Goal: Task Accomplishment & Management: Manage account settings

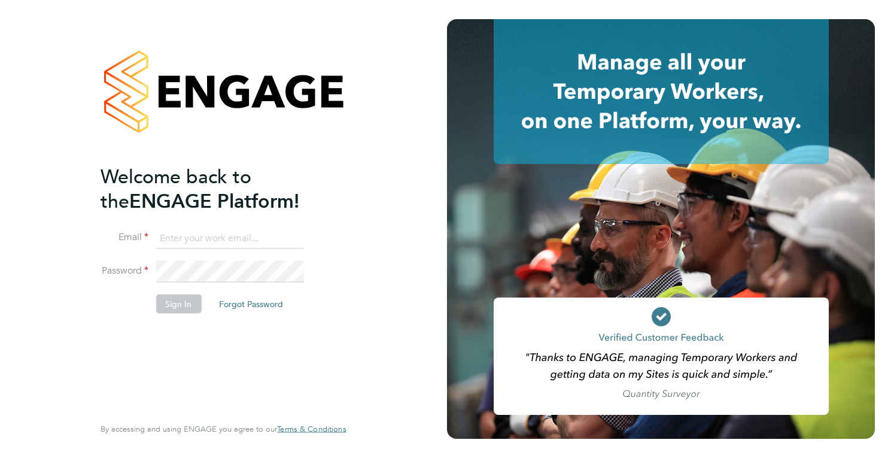
type input "holly@tribuildsolutions.com"
click at [169, 294] on button "Sign In" at bounding box center [178, 303] width 45 height 19
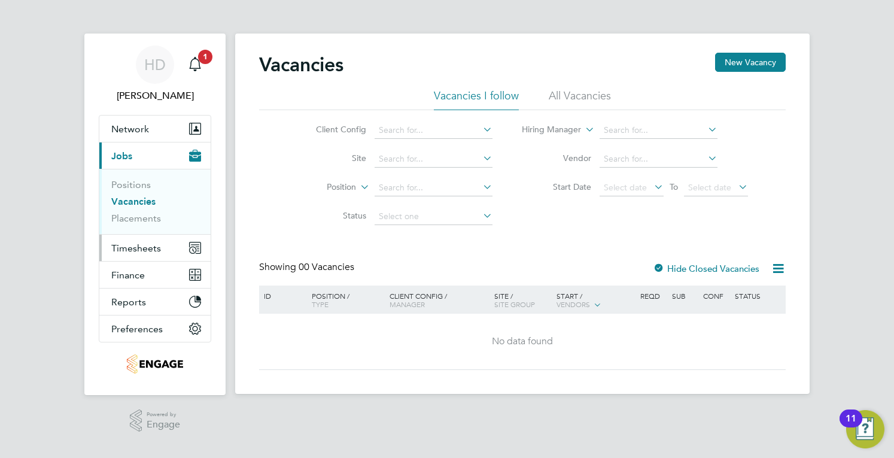
click at [139, 251] on span "Timesheets" at bounding box center [136, 247] width 50 height 11
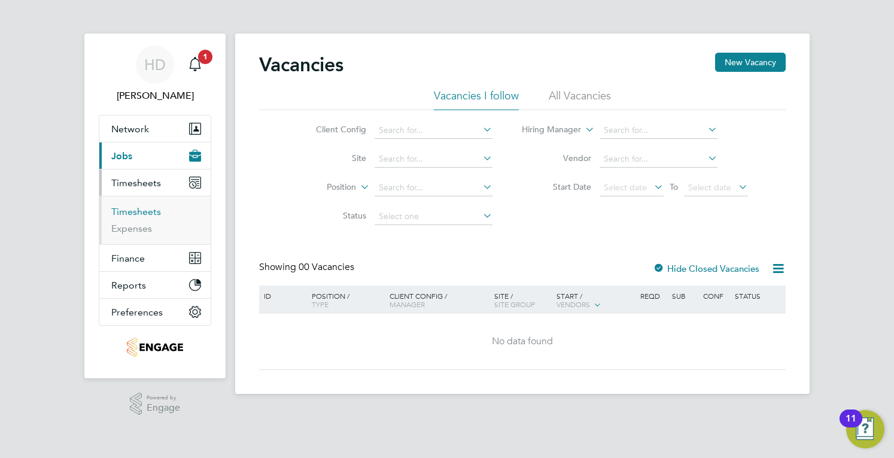
click at [139, 212] on link "Timesheets" at bounding box center [136, 211] width 50 height 11
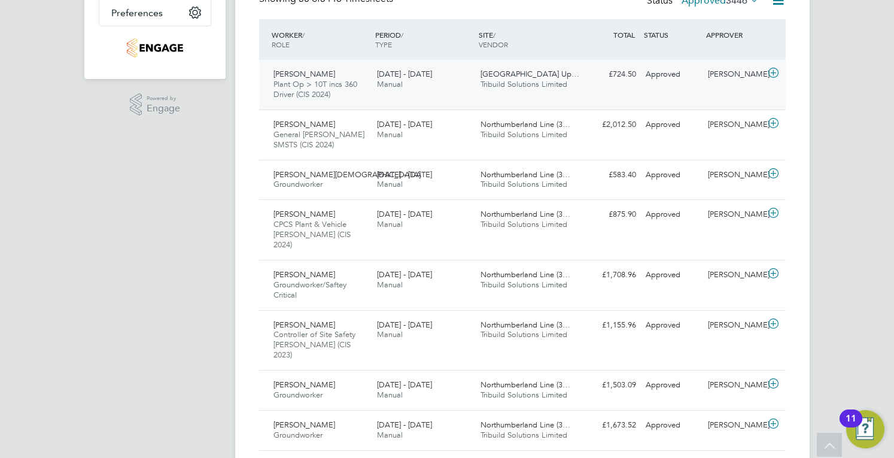
click at [315, 84] on span "Plant Op > 10T incs 360 Driver (CIS 2024)" at bounding box center [315, 89] width 84 height 20
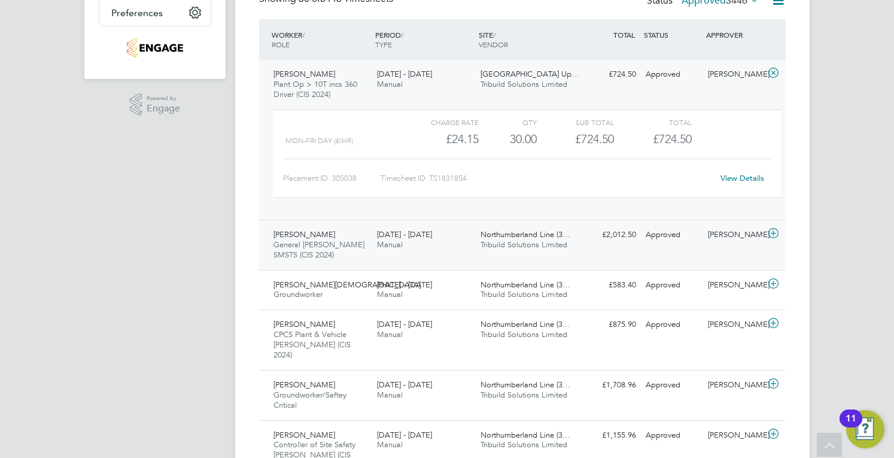
click at [352, 248] on span "General [PERSON_NAME] SMSTS (CIS 2024)" at bounding box center [318, 249] width 91 height 20
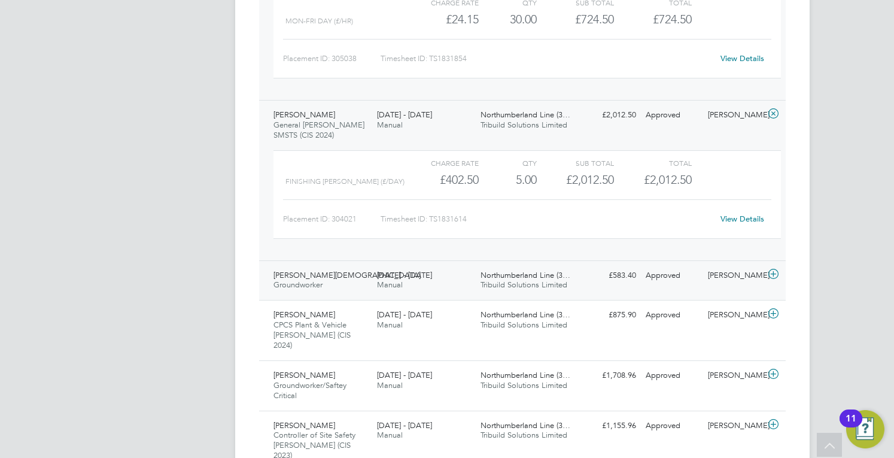
click at [296, 281] on span "Groundworker" at bounding box center [297, 284] width 49 height 10
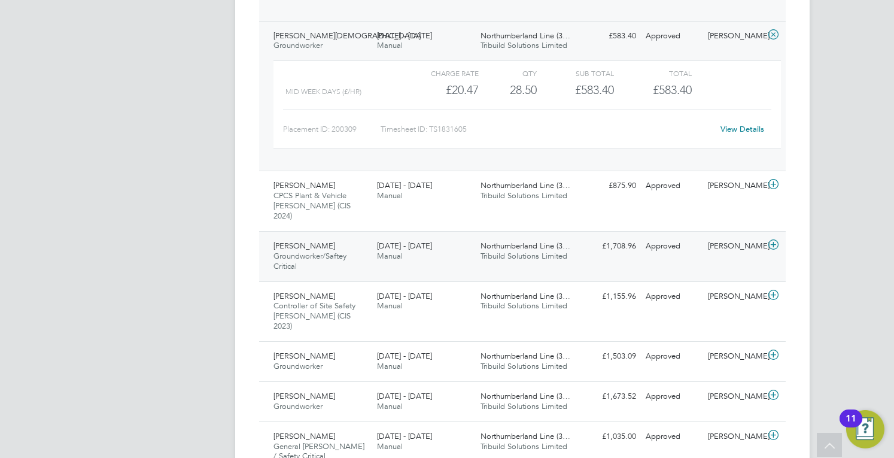
click at [345, 236] on div "[PERSON_NAME] Groundworker/Saftey Critical [DATE] - [DATE]" at bounding box center [321, 256] width 104 height 40
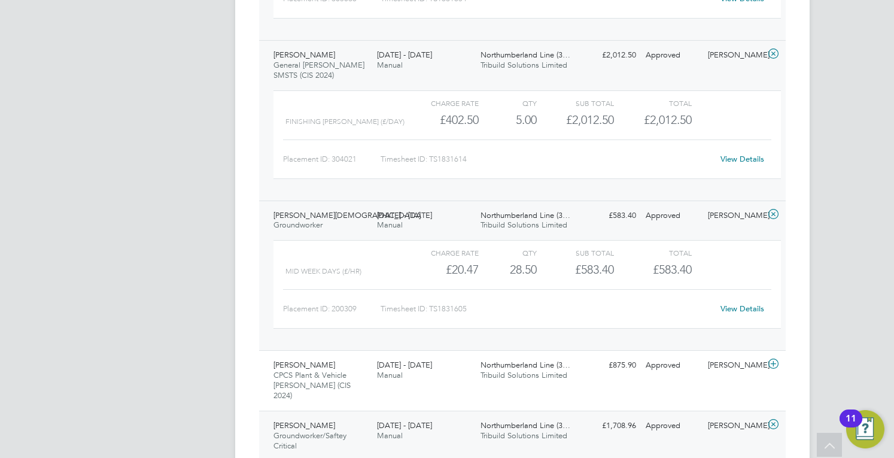
scroll to position [598, 0]
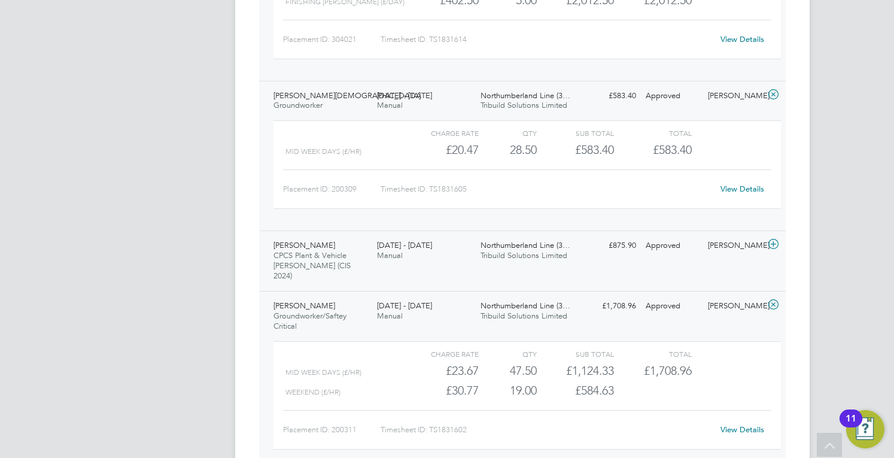
click at [317, 247] on span "[PERSON_NAME]" at bounding box center [304, 245] width 62 height 10
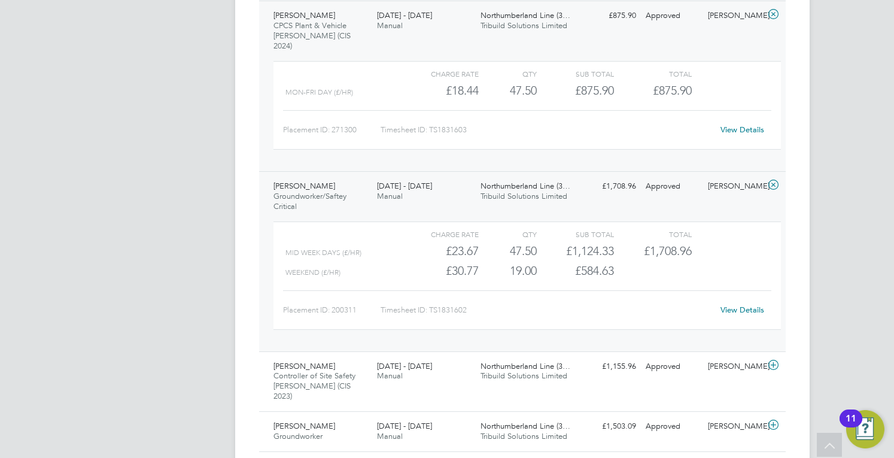
scroll to position [898, 0]
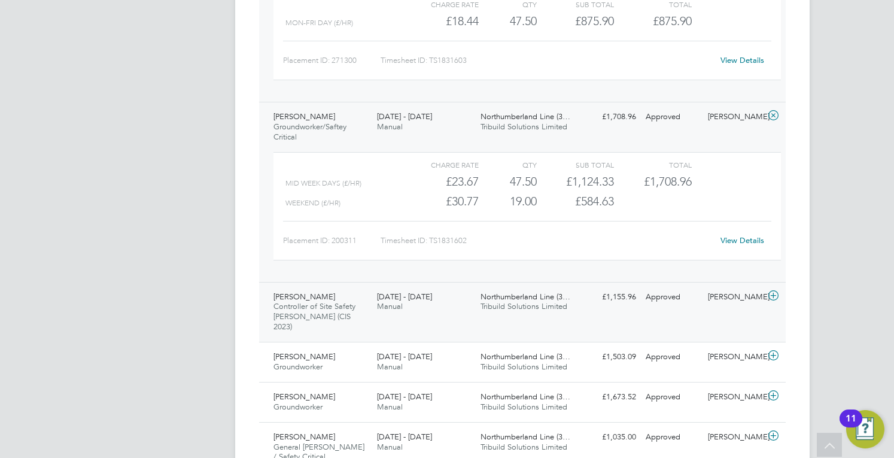
click at [365, 302] on div "[PERSON_NAME] Controller of Site Safety [PERSON_NAME] (CIS 2023) [DATE] - [DATE]" at bounding box center [321, 312] width 104 height 50
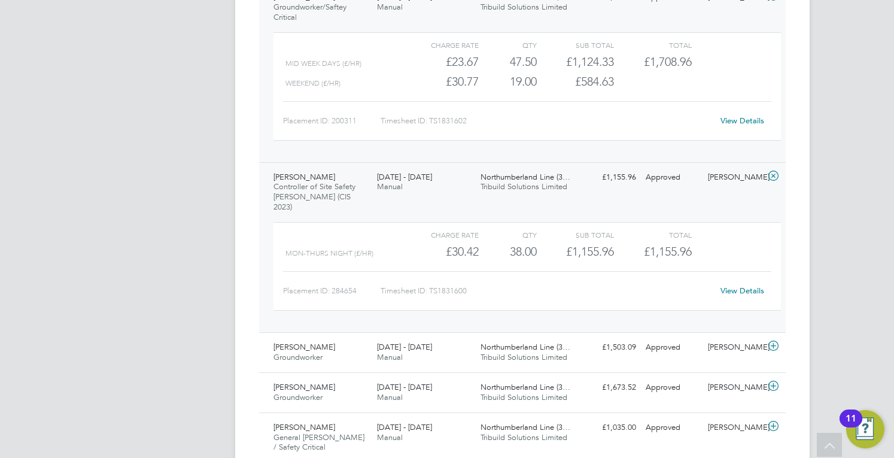
scroll to position [1077, 0]
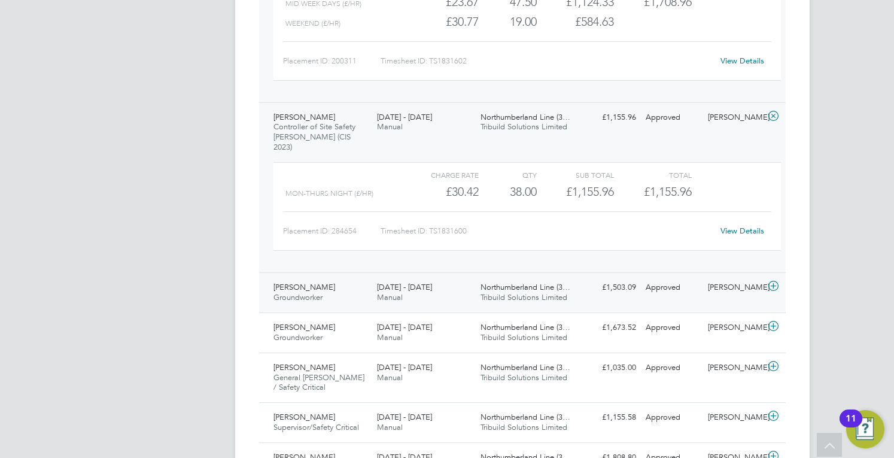
click at [311, 292] on span "Groundworker" at bounding box center [297, 297] width 49 height 10
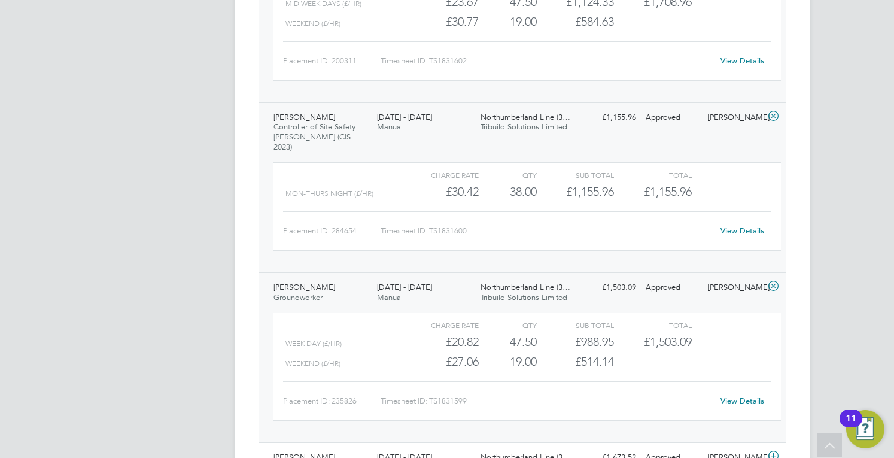
scroll to position [1376, 0]
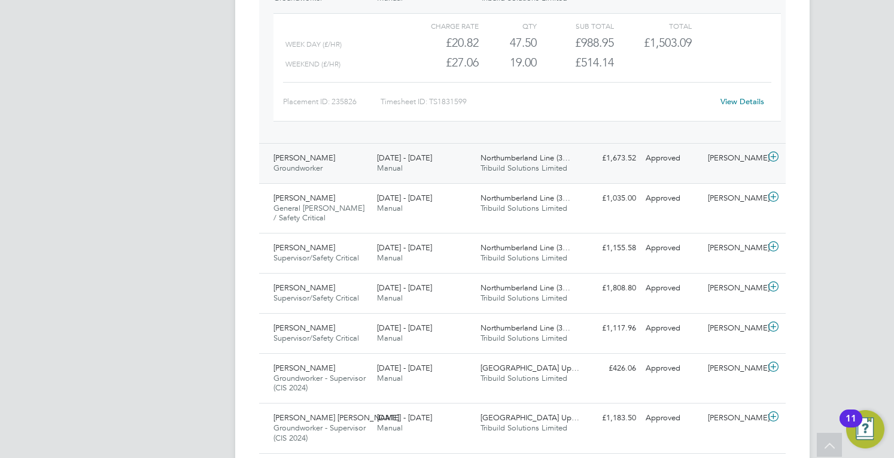
click at [366, 158] on div "[PERSON_NAME] Groundworker [DATE] - [DATE] [DATE] - [DATE] Manual Northumberlan…" at bounding box center [522, 163] width 527 height 40
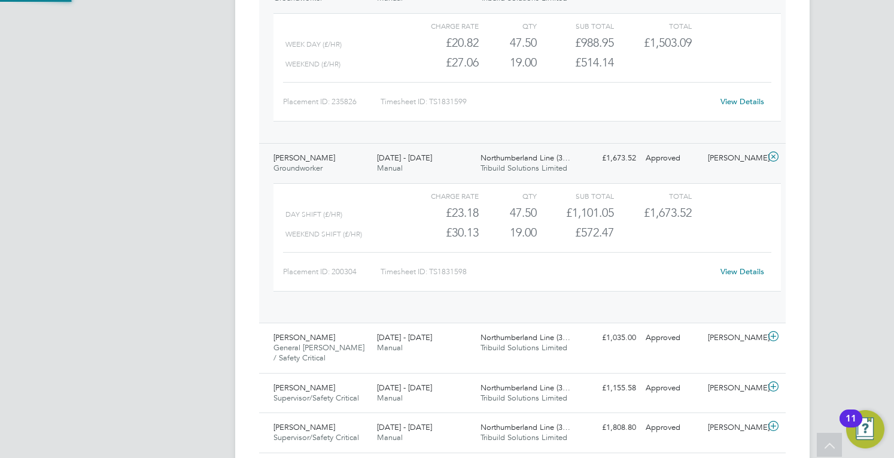
scroll to position [20, 117]
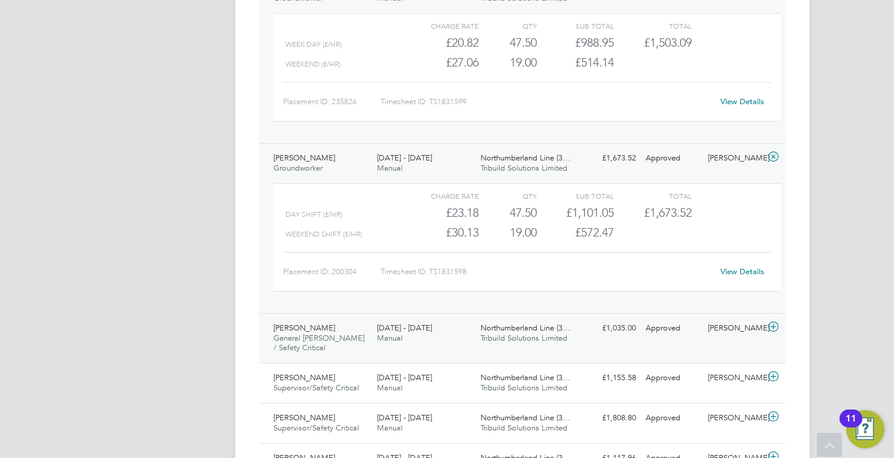
click at [503, 320] on div "Northumberland Line (3… Tribuild Solutions Limited" at bounding box center [528, 333] width 104 height 30
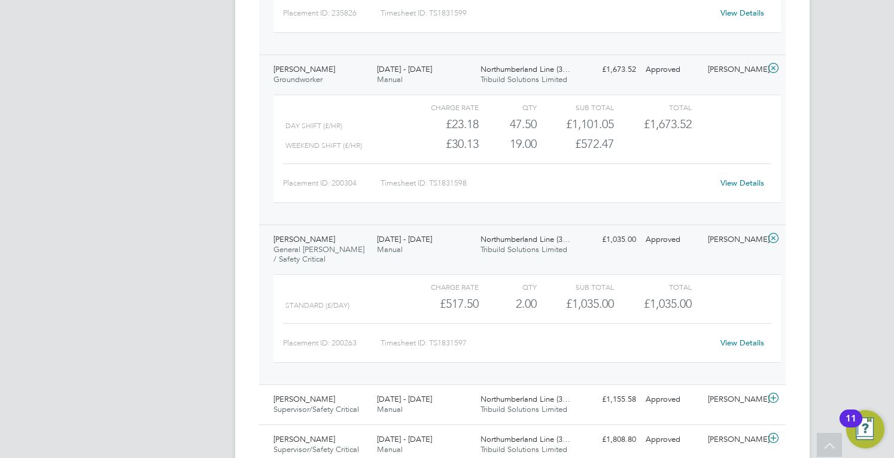
scroll to position [1556, 0]
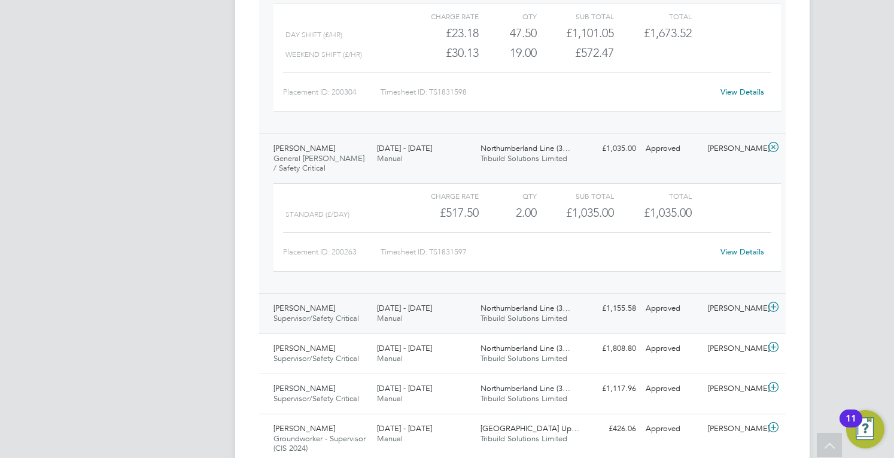
click at [437, 302] on div "[DATE] - [DATE] Manual" at bounding box center [424, 314] width 104 height 30
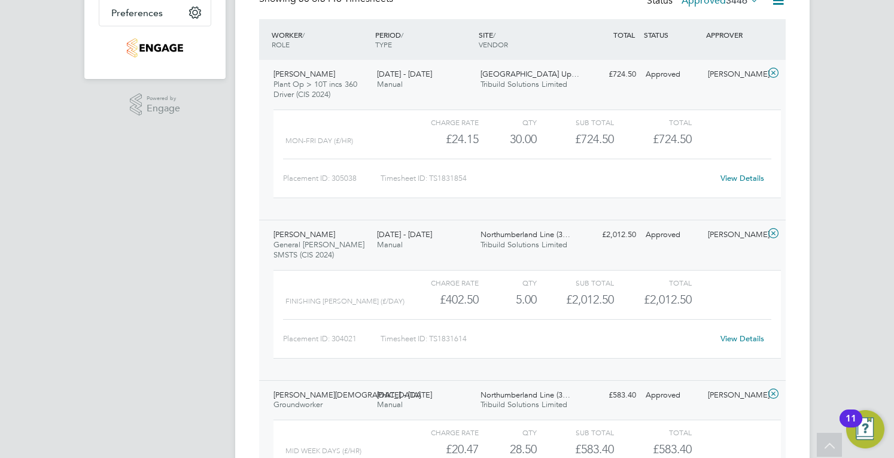
scroll to position [0, 0]
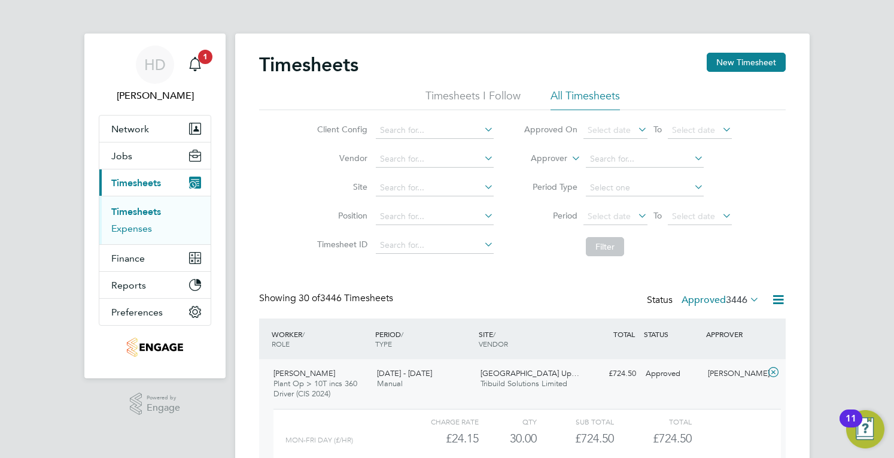
click at [138, 226] on link "Expenses" at bounding box center [131, 228] width 41 height 11
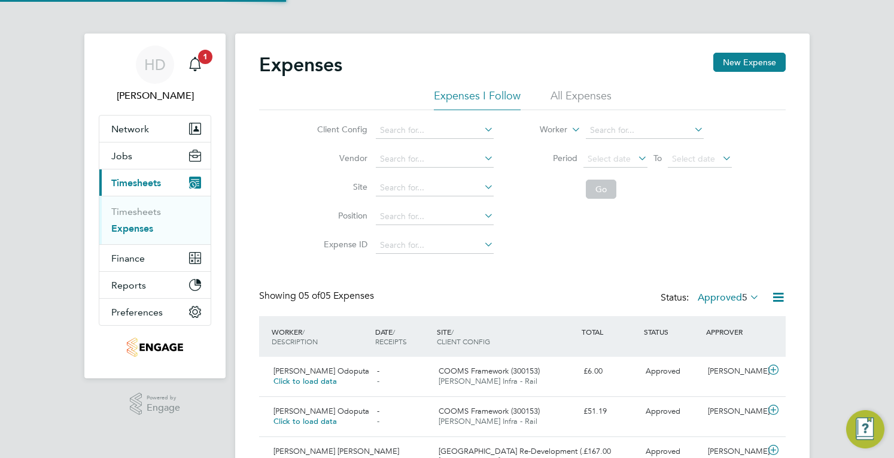
scroll to position [31, 104]
click at [120, 253] on span "Finance" at bounding box center [128, 258] width 34 height 11
click at [151, 211] on link "Timesheets" at bounding box center [136, 211] width 50 height 11
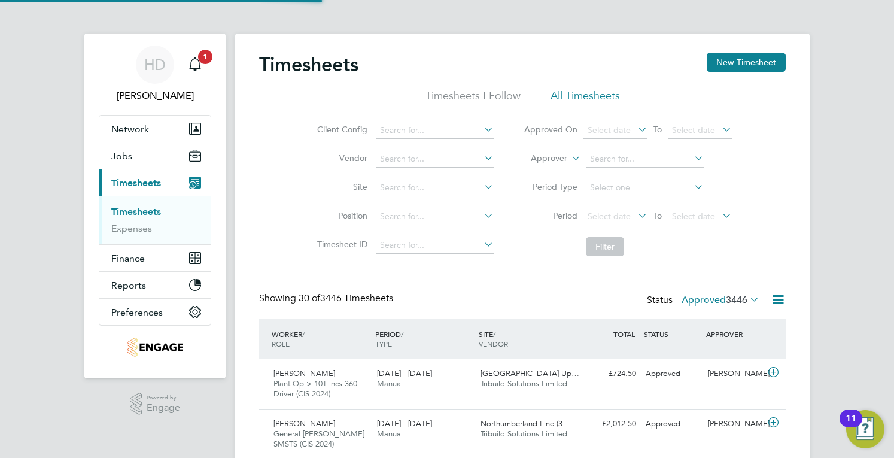
scroll to position [30, 104]
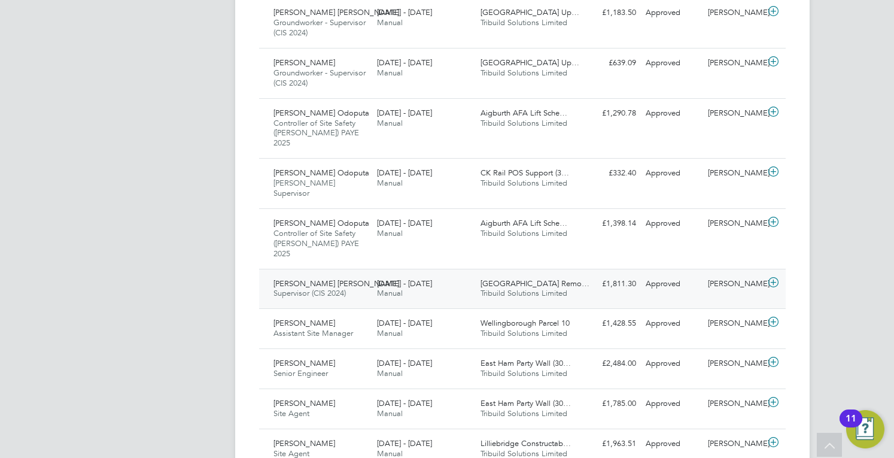
click at [440, 274] on div "[DATE] - [DATE] Manual" at bounding box center [424, 289] width 104 height 30
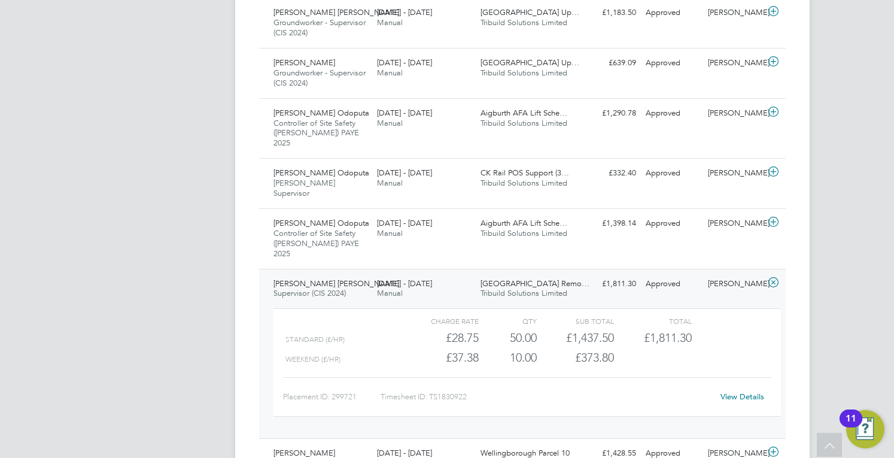
click at [730, 391] on link "View Details" at bounding box center [743, 396] width 44 height 10
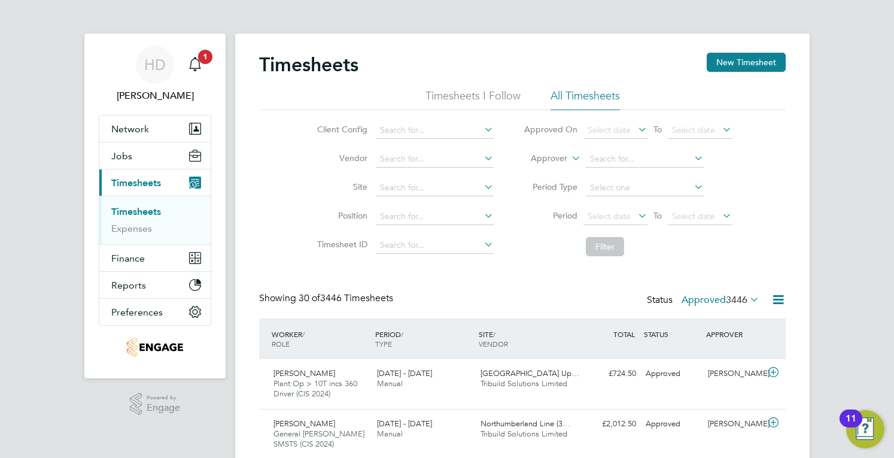
scroll to position [563, 0]
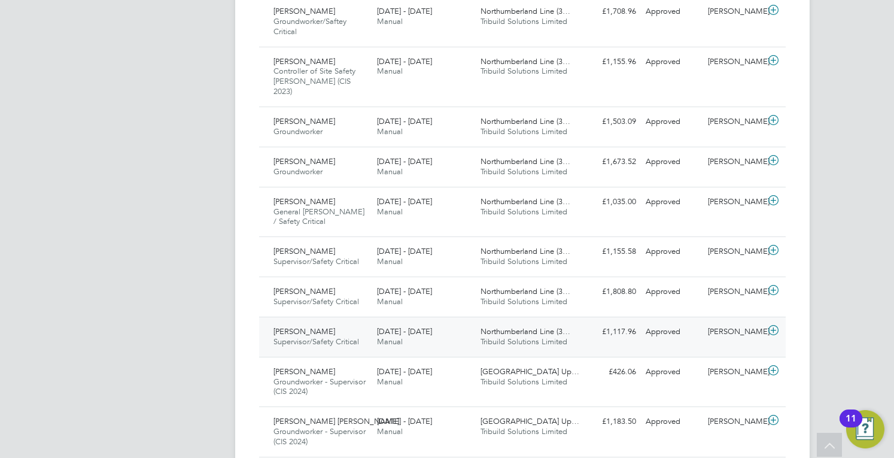
click at [360, 325] on div "[PERSON_NAME] Supervisor/Safety Critical [DATE] - [DATE]" at bounding box center [321, 337] width 104 height 30
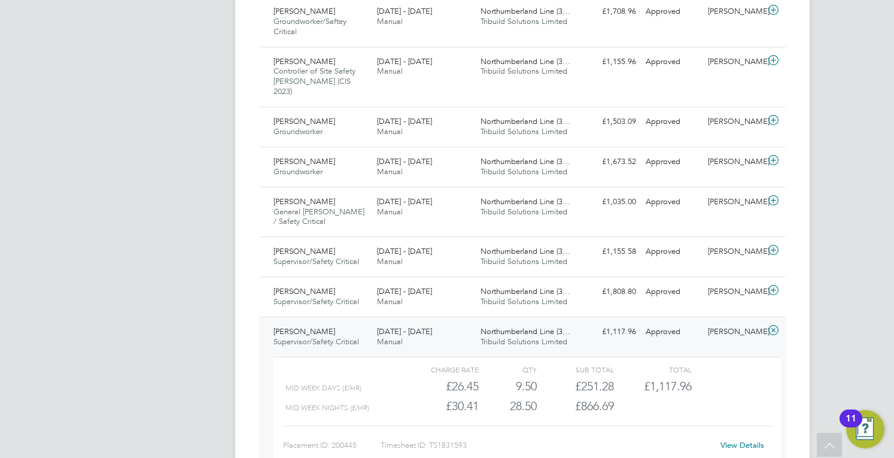
scroll to position [682, 0]
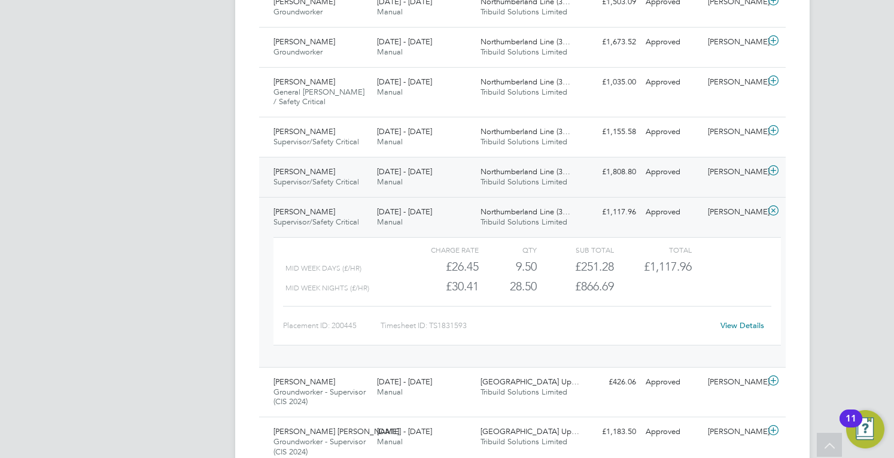
drag, startPoint x: 393, startPoint y: 152, endPoint x: 398, endPoint y: 169, distance: 17.6
click at [393, 166] on span "[DATE] - [DATE]" at bounding box center [404, 171] width 55 height 10
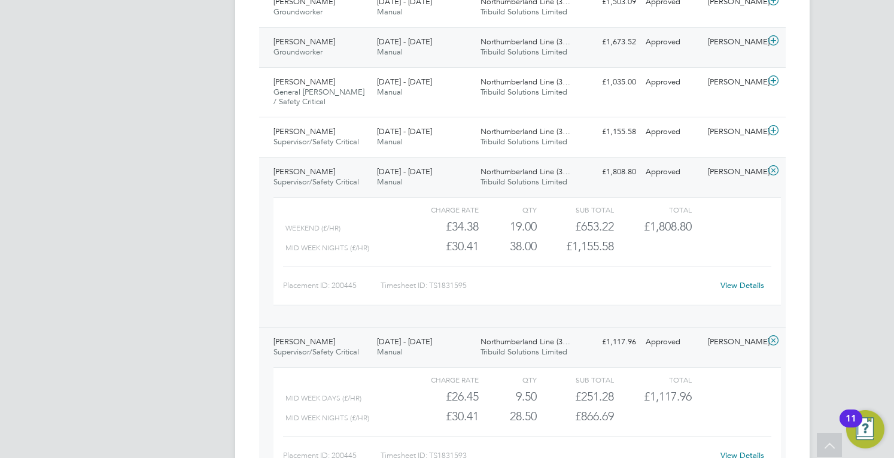
scroll to position [1091, 0]
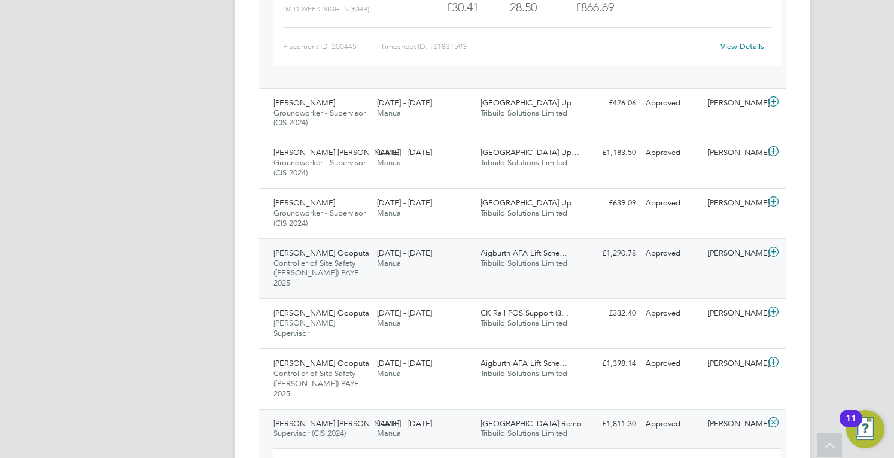
click at [356, 244] on div "[PERSON_NAME] Odoputa Controller of Site Safety ([PERSON_NAME]) PAYE 2025 [DATE…" at bounding box center [321, 269] width 104 height 50
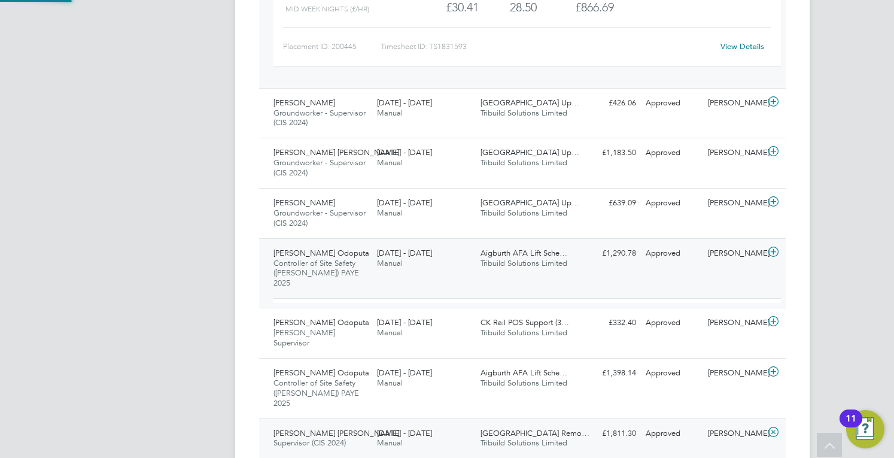
scroll to position [20, 117]
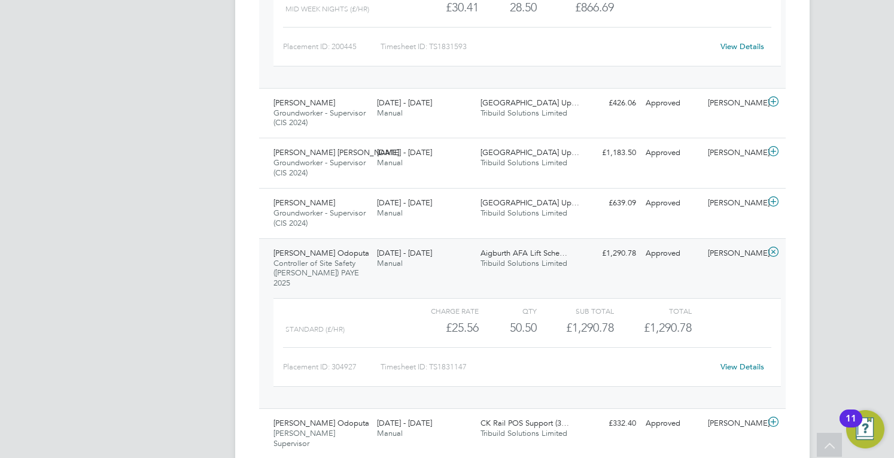
click at [743, 361] on link "View Details" at bounding box center [743, 366] width 44 height 10
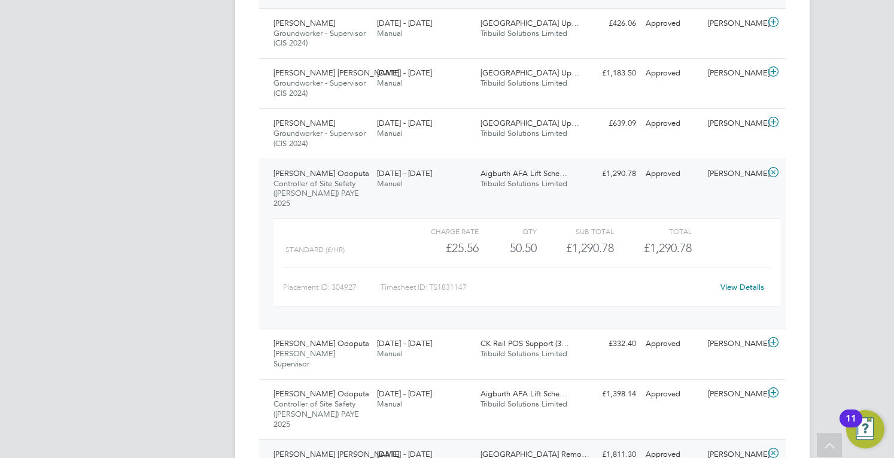
scroll to position [1270, 0]
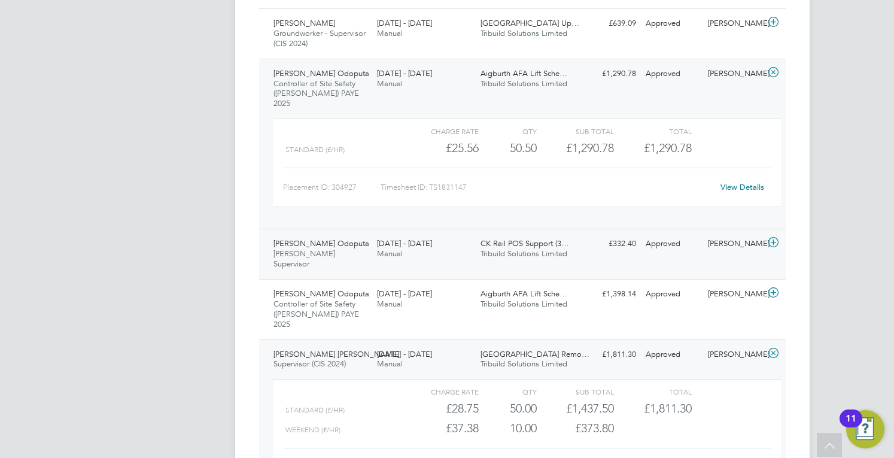
click at [434, 234] on div "[DATE] - [DATE] Manual" at bounding box center [424, 249] width 104 height 30
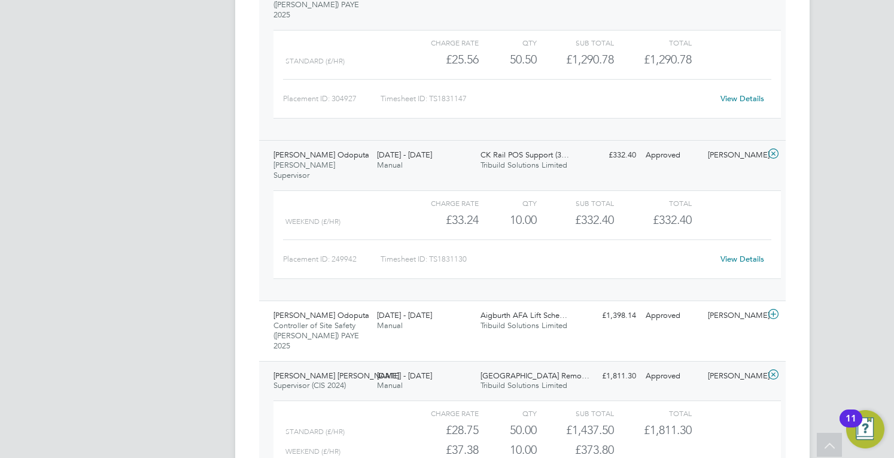
scroll to position [1390, 0]
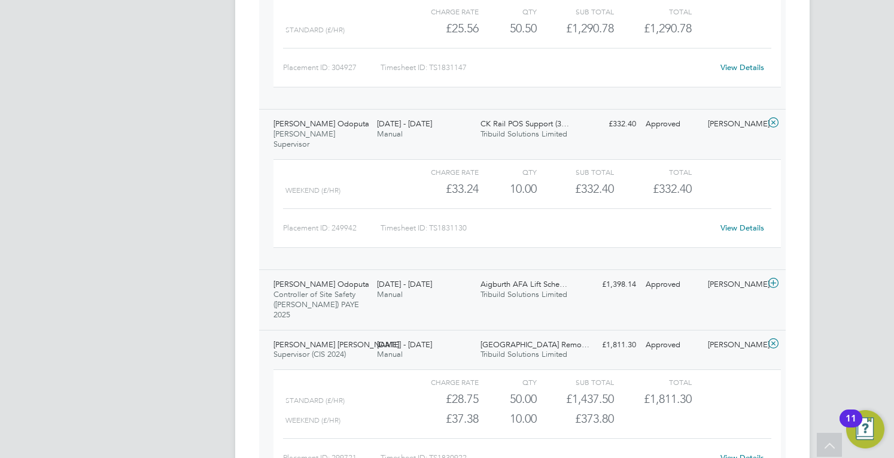
click at [458, 269] on div "[PERSON_NAME] Odoputa Controller of Site Safety ([PERSON_NAME]) PAYE 2025 [DATE…" at bounding box center [522, 299] width 527 height 60
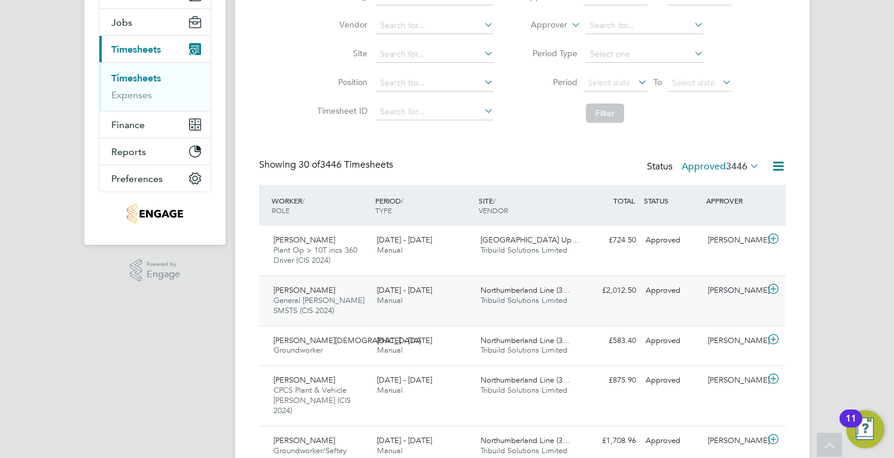
scroll to position [0, 0]
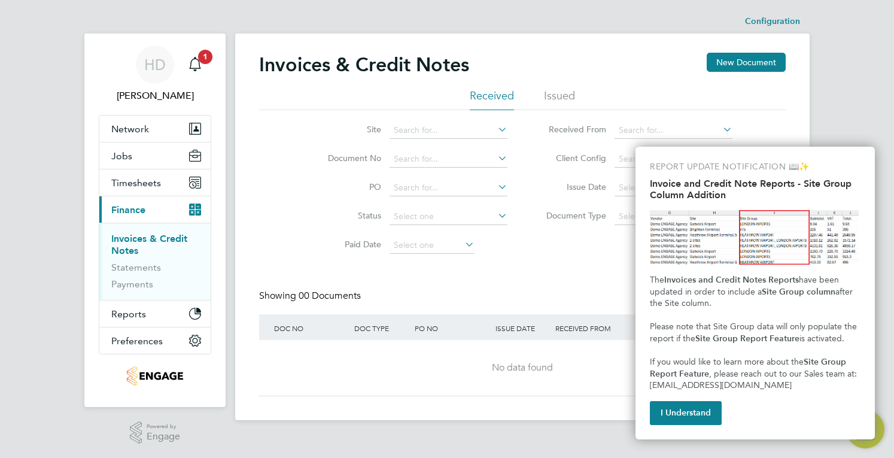
click at [543, 104] on ul "Received Issued" at bounding box center [522, 100] width 527 height 22
click at [557, 95] on li "Issued" at bounding box center [559, 100] width 31 height 22
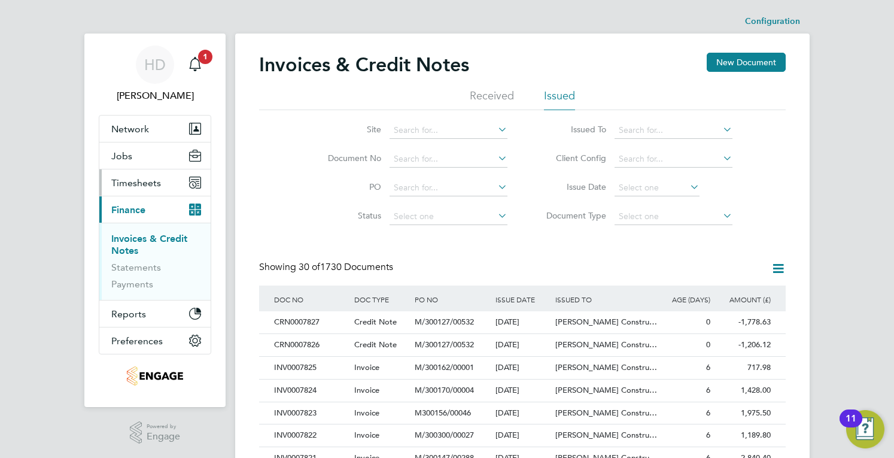
click at [140, 183] on span "Timesheets" at bounding box center [136, 182] width 50 height 11
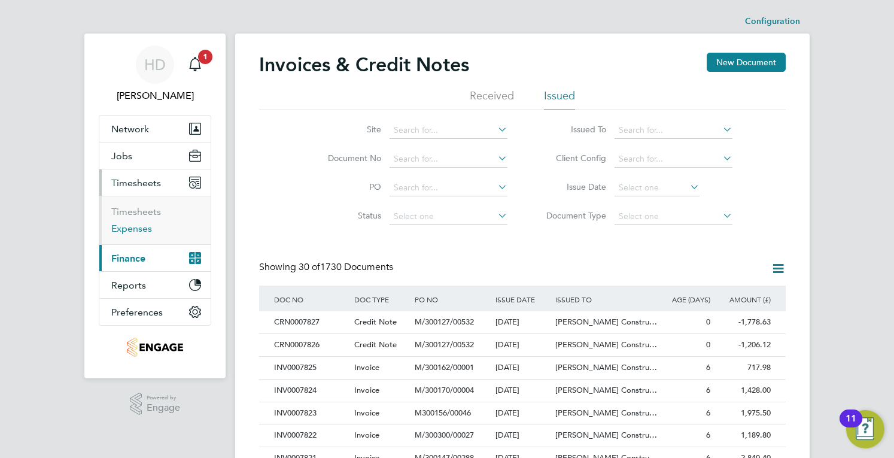
click at [138, 230] on link "Expenses" at bounding box center [131, 228] width 41 height 11
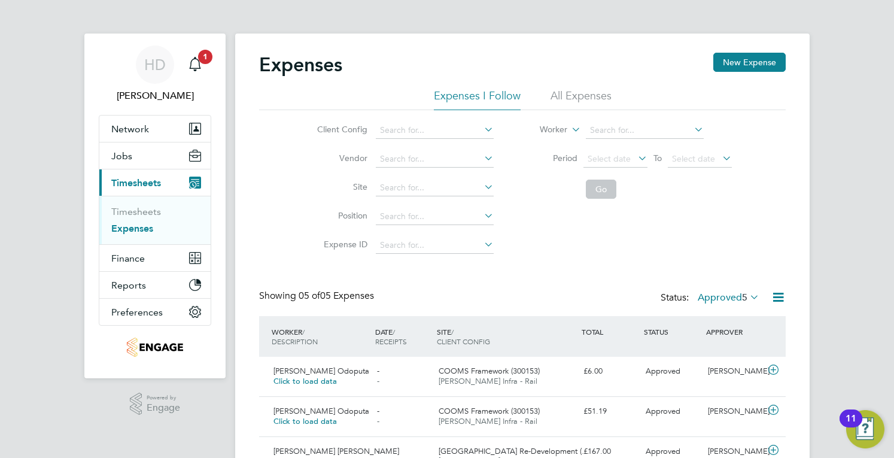
click at [580, 99] on li "All Expenses" at bounding box center [581, 100] width 61 height 22
click at [724, 299] on label "Approved 285" at bounding box center [723, 297] width 72 height 12
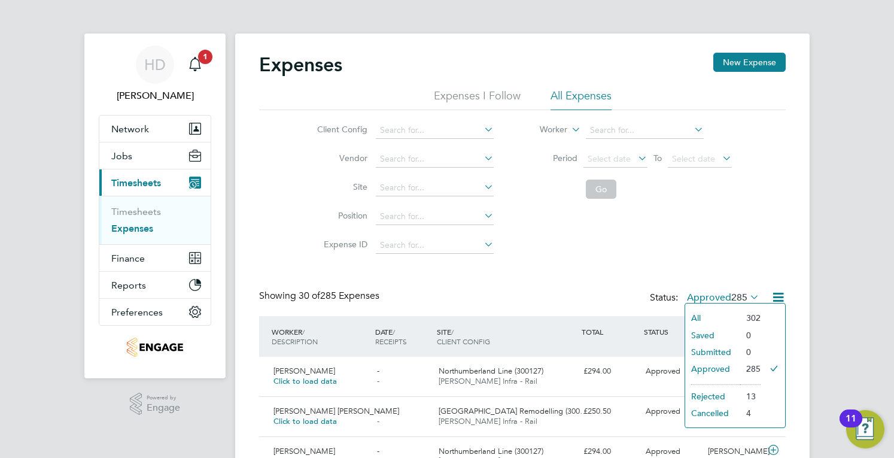
click at [631, 327] on div "TOTAL" at bounding box center [610, 332] width 62 height 22
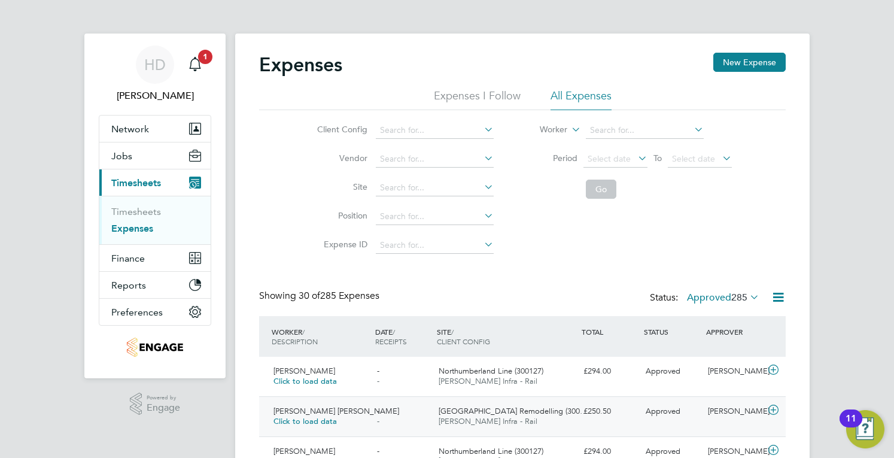
click at [364, 411] on div "Ioana Diana Smith Click to load data" at bounding box center [321, 417] width 104 height 30
click at [394, 374] on div "- -" at bounding box center [403, 376] width 62 height 30
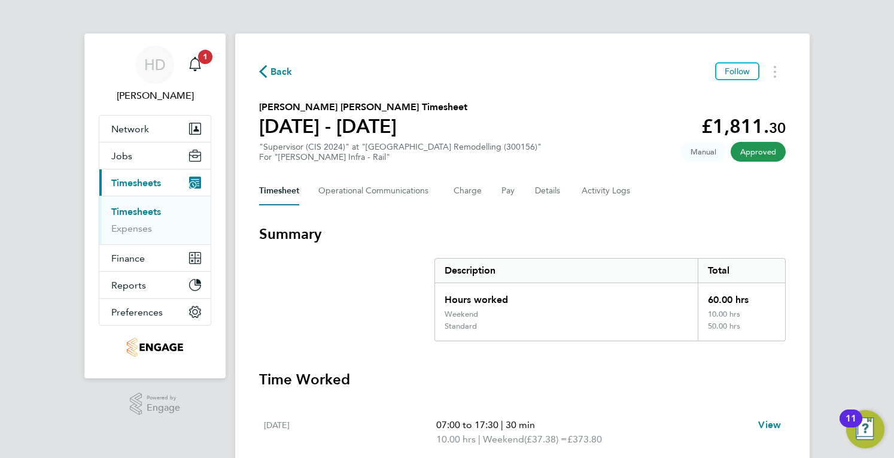
click at [497, 193] on div "Timesheet Operational Communications Charge Pay Details Activity Logs" at bounding box center [522, 191] width 527 height 29
click at [509, 191] on button "Pay" at bounding box center [508, 191] width 14 height 29
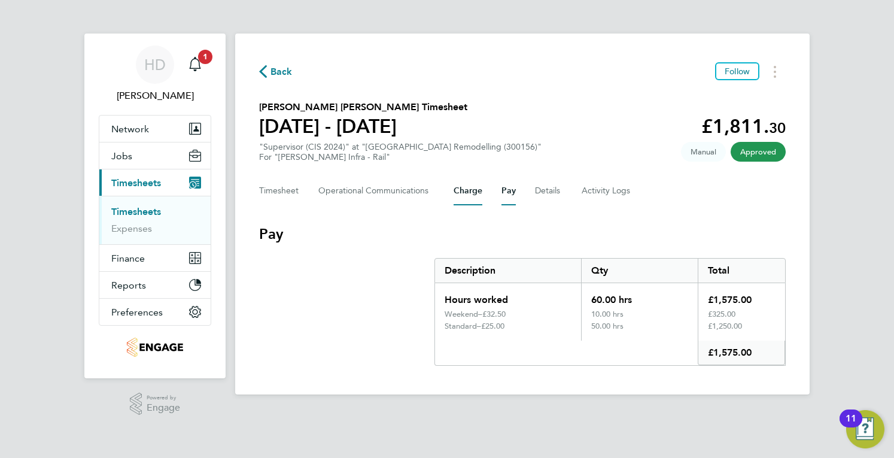
click at [473, 198] on button "Charge" at bounding box center [468, 191] width 29 height 29
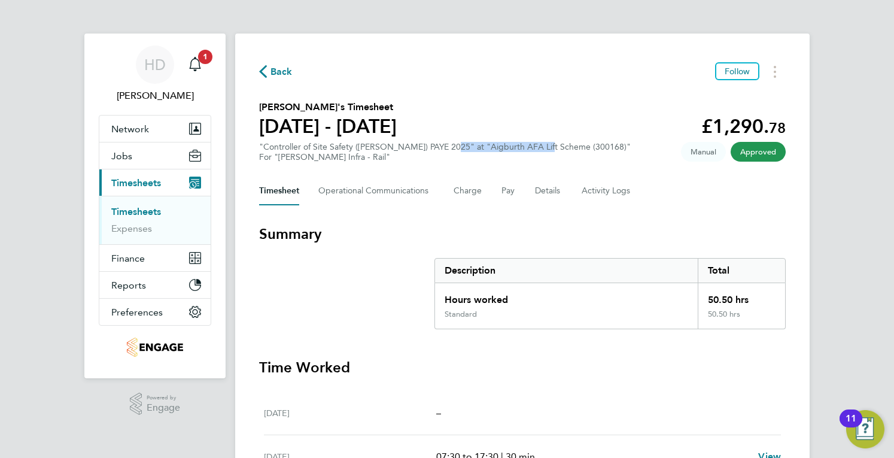
drag, startPoint x: 446, startPoint y: 142, endPoint x: 543, endPoint y: 151, distance: 97.4
click at [543, 151] on div ""Controller of Site Safety ([PERSON_NAME]) PAYE 2025" at "Aigburth AFA Lift Sch…" at bounding box center [445, 152] width 372 height 20
copy div "Aigburth AFA Lift Scheme"
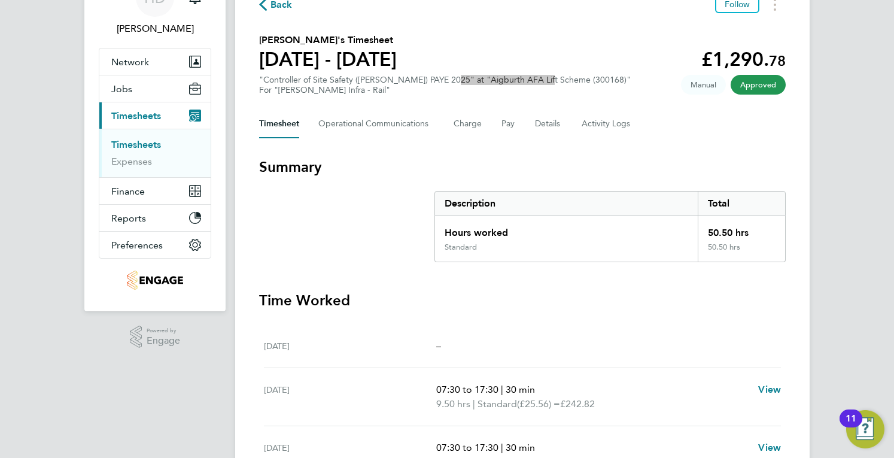
scroll to position [120, 0]
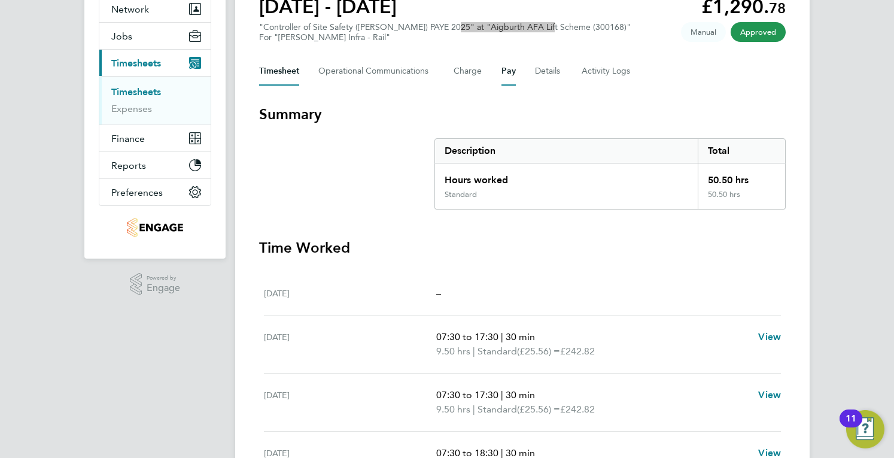
click at [501, 67] on button "Pay" at bounding box center [508, 71] width 14 height 29
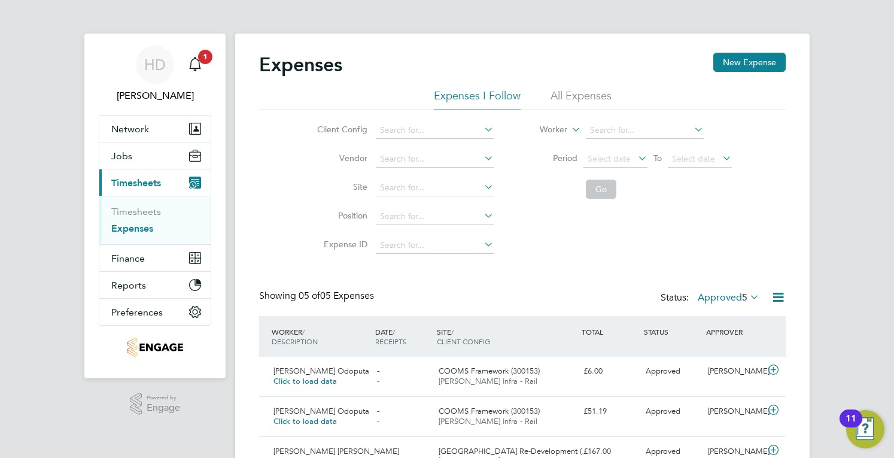
click at [580, 99] on li "All Expenses" at bounding box center [581, 100] width 61 height 22
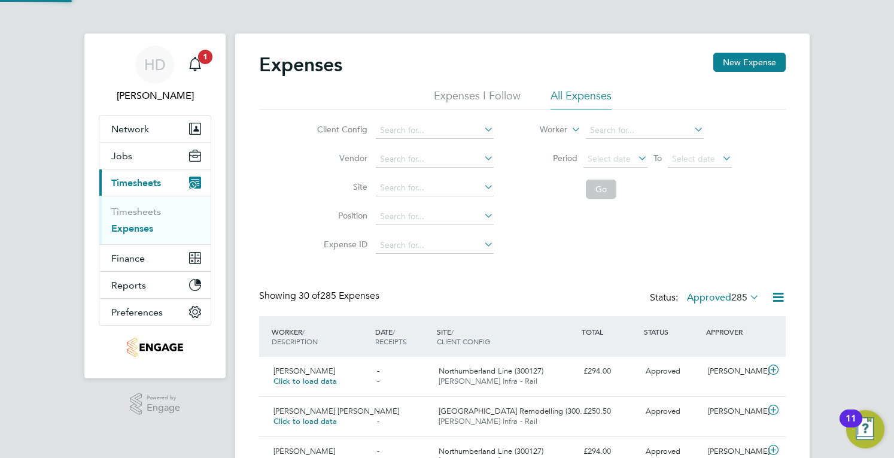
scroll to position [6, 6]
